Goal: Task Accomplishment & Management: Manage account settings

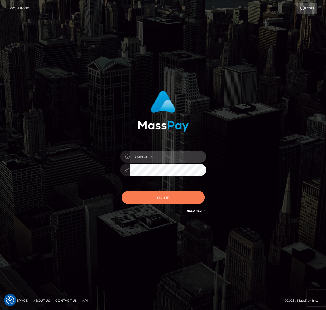
type input "Maria.spree"
click at [170, 198] on button "Sign in" at bounding box center [163, 197] width 83 height 13
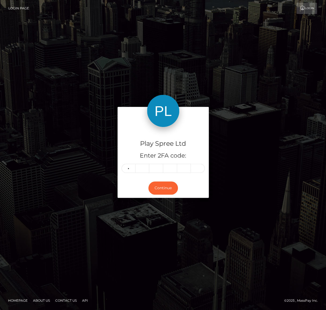
type input "2"
type input "5"
type input "2"
type input "6"
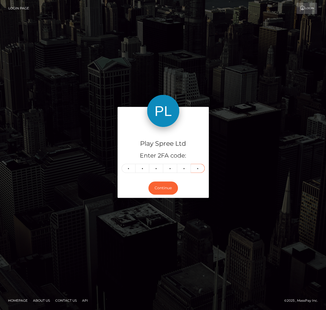
type input "4"
